Goal: Contribute content: Add original content to the website for others to see

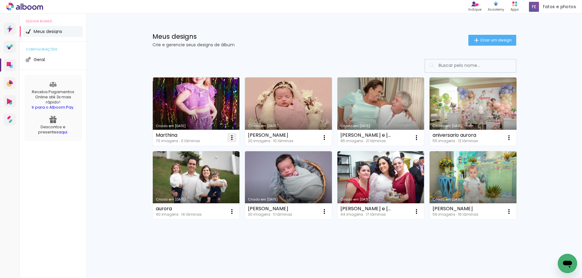
click at [230, 136] on iron-icon at bounding box center [231, 137] width 7 height 7
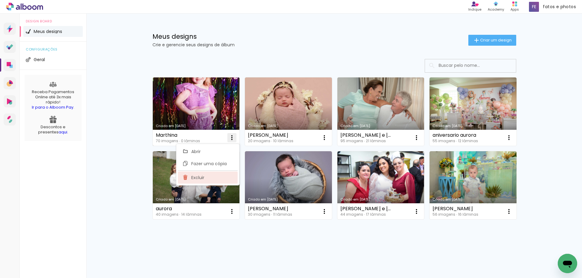
click at [200, 177] on span "Excluir" at bounding box center [197, 178] width 13 height 4
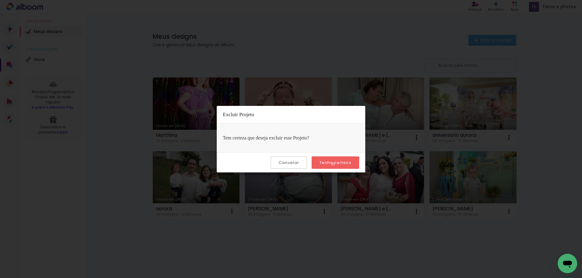
click at [0, 0] on slot "Tenho certeza" at bounding box center [0, 0] width 0 height 0
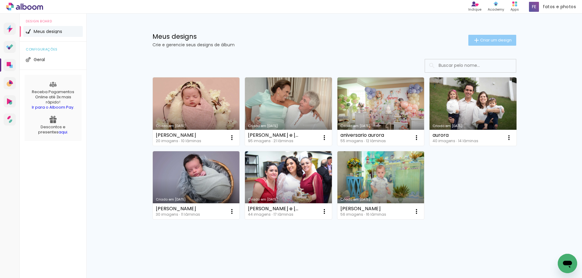
click at [490, 39] on span "Criar um design" at bounding box center [496, 40] width 32 height 4
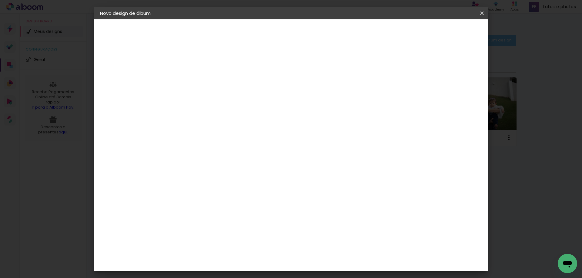
click at [199, 83] on input at bounding box center [199, 81] width 0 height 9
click at [199, 82] on input at bounding box center [199, 81] width 0 height 9
type input "m"
type input "Marthina"
type paper-input "Marthina"
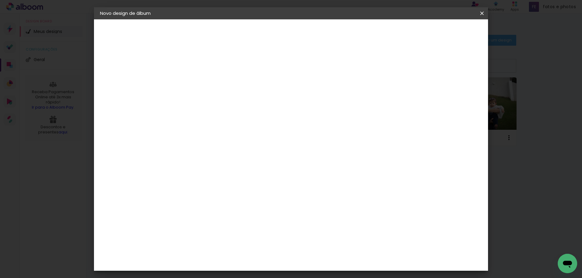
click at [0, 0] on slot "Avançar" at bounding box center [0, 0] width 0 height 0
click at [313, 98] on paper-item "Tamanho Livre" at bounding box center [284, 91] width 58 height 13
click at [0, 0] on slot "Avançar" at bounding box center [0, 0] width 0 height 0
click at [444, 33] on span "Iniciar design" at bounding box center [430, 32] width 28 height 4
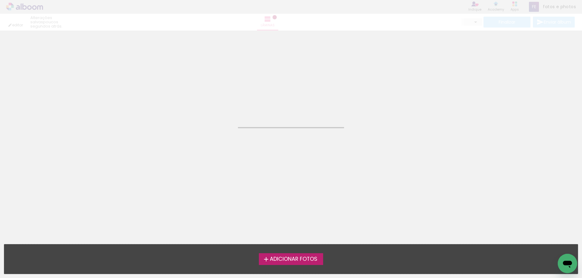
click at [295, 261] on span "Adicionar Fotos" at bounding box center [294, 259] width 48 height 5
click at [0, 0] on input "file" at bounding box center [0, 0] width 0 height 0
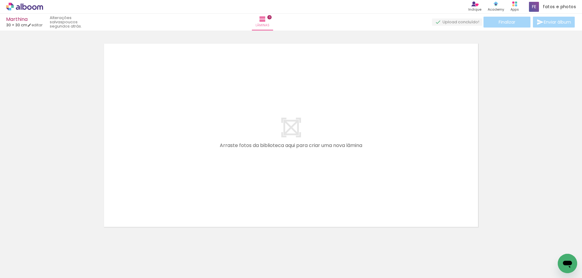
scroll to position [8, 0]
click at [22, 5] on icon at bounding box center [24, 7] width 37 height 8
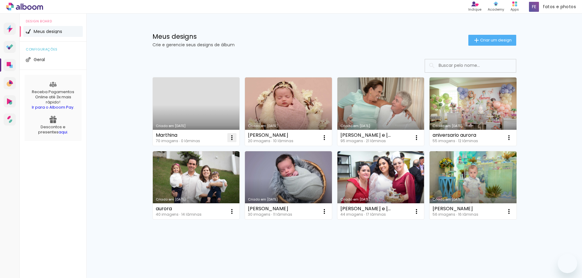
click at [231, 138] on iron-icon at bounding box center [231, 137] width 7 height 7
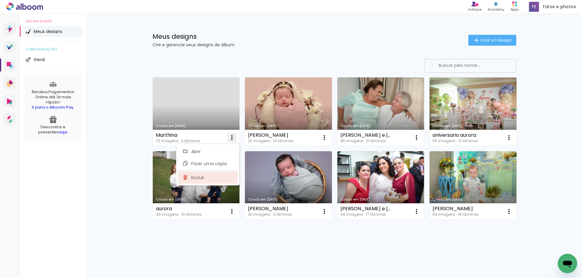
click at [199, 181] on paper-item "Excluir" at bounding box center [208, 178] width 60 height 12
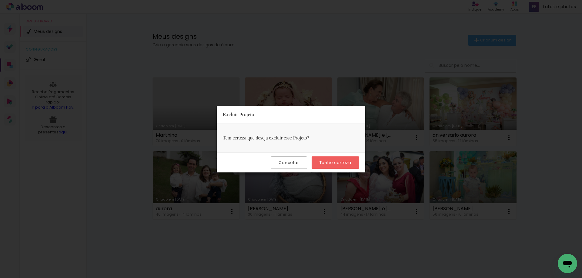
click at [0, 0] on slot "Tenho certeza" at bounding box center [0, 0] width 0 height 0
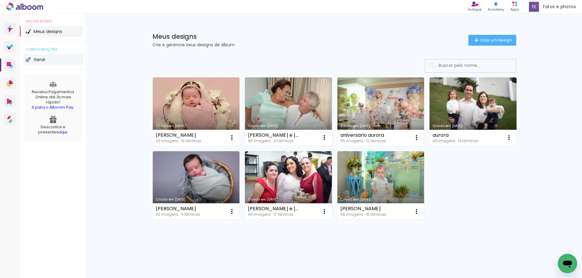
click at [38, 60] on span "Geral" at bounding box center [39, 60] width 11 height 4
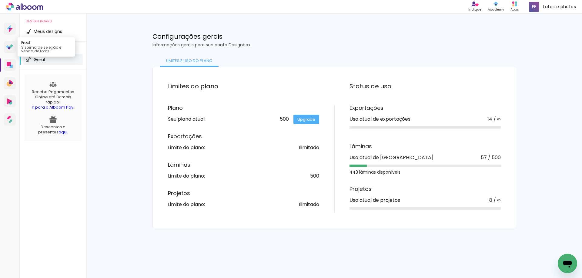
click at [8, 47] on icon at bounding box center [7, 46] width 3 height 3
